Goal: Check status

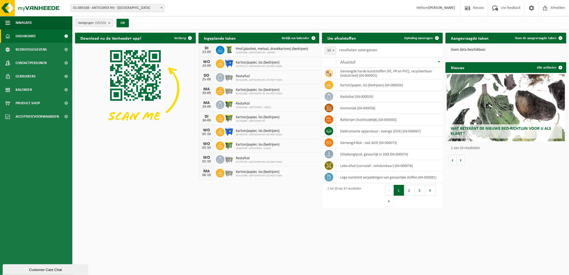
drag, startPoint x: 46, startPoint y: 88, endPoint x: 164, endPoint y: 112, distance: 120.2
click at [46, 88] on link "Kalender" at bounding box center [36, 89] width 72 height 13
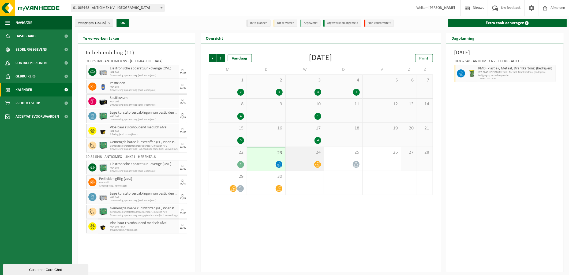
click at [309, 162] on div at bounding box center [304, 164] width 33 height 7
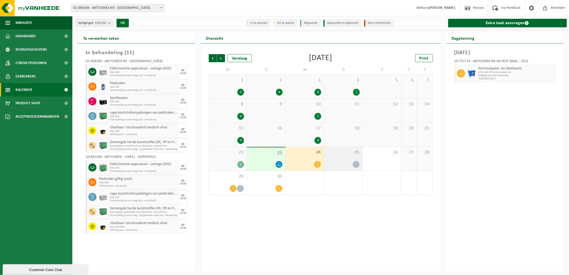
click at [335, 159] on div "25" at bounding box center [343, 159] width 38 height 24
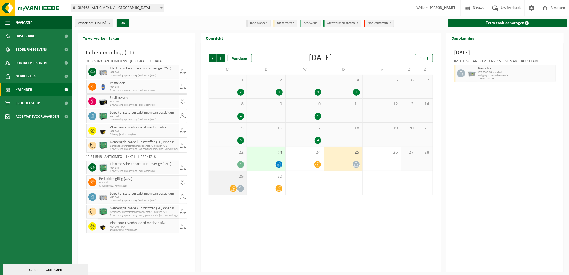
click at [223, 181] on div "29" at bounding box center [228, 183] width 38 height 24
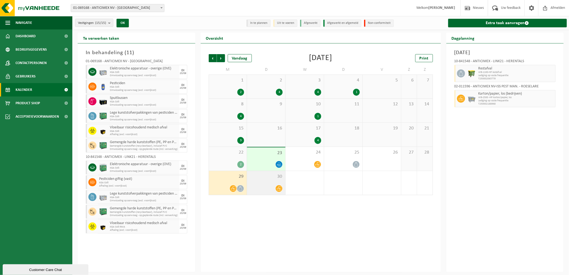
click at [266, 181] on div "30" at bounding box center [266, 183] width 38 height 24
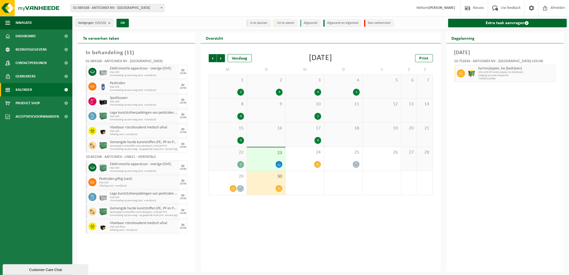
click at [235, 156] on div "22 2" at bounding box center [228, 159] width 38 height 24
